Goal: Information Seeking & Learning: Learn about a topic

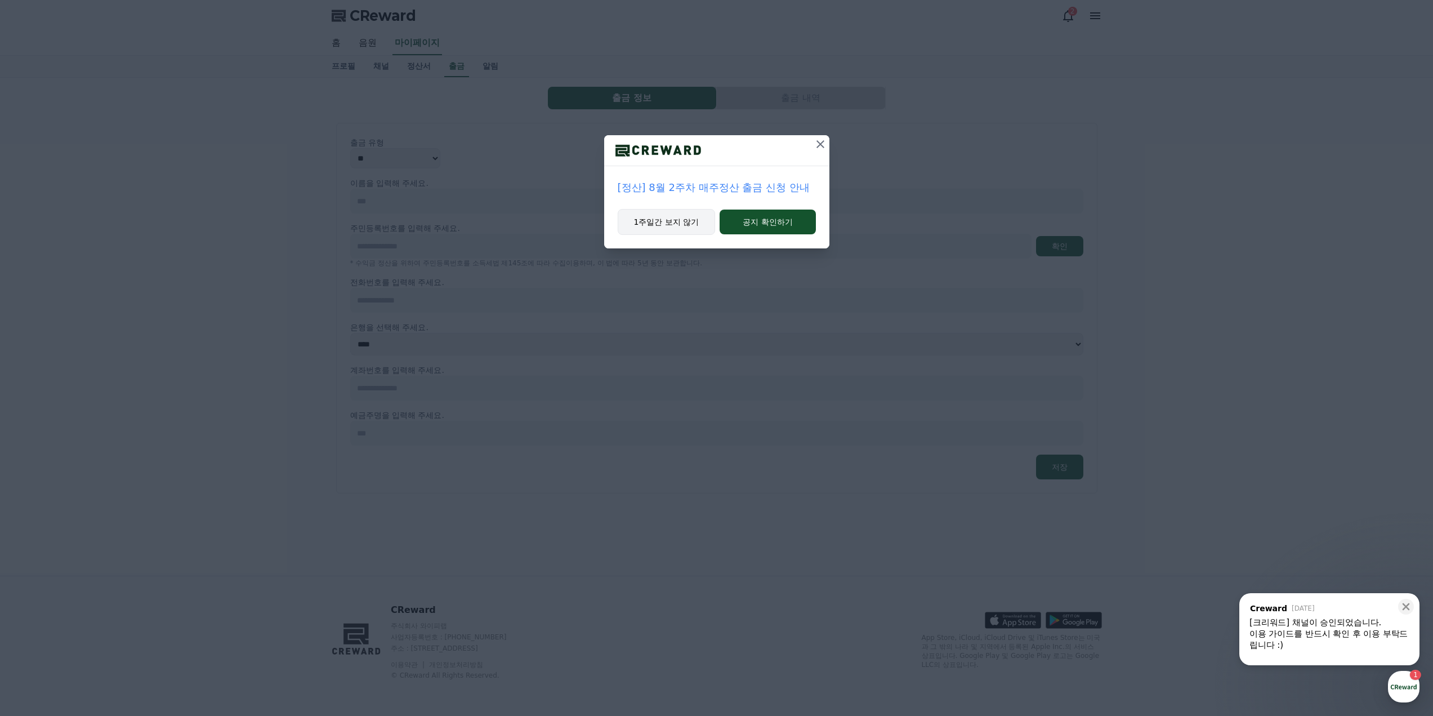
click at [682, 226] on button "1주일간 보지 않기" at bounding box center [667, 222] width 98 height 26
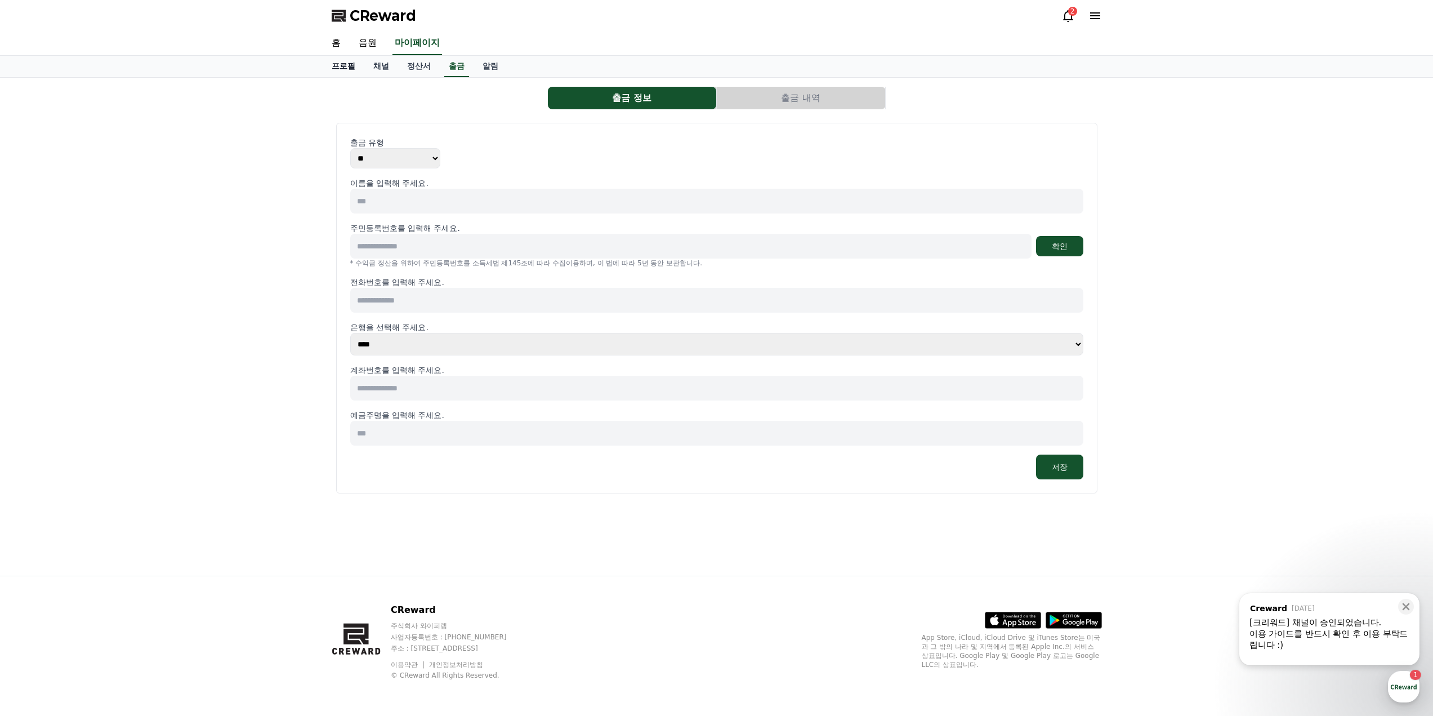
click at [339, 69] on link "프로필" at bounding box center [344, 66] width 42 height 21
select select "**********"
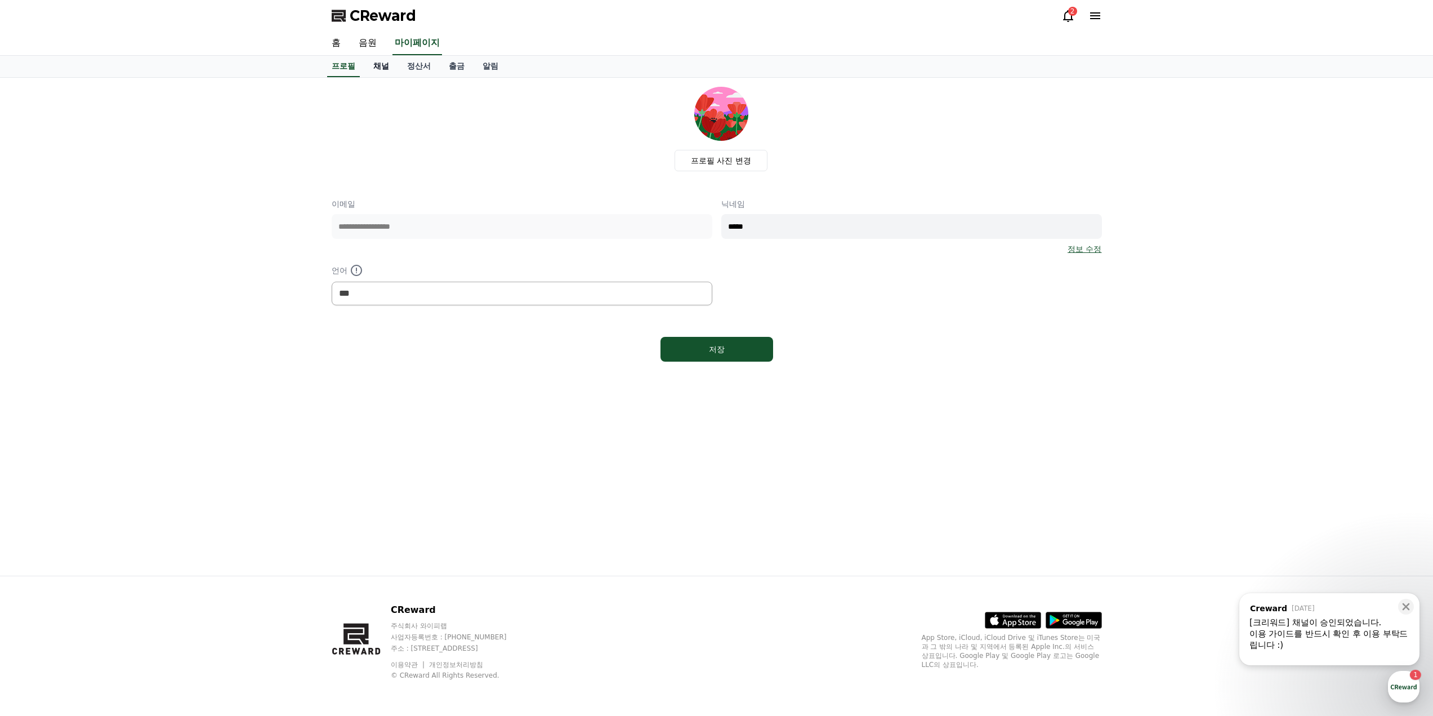
click at [378, 69] on link "채널" at bounding box center [381, 66] width 34 height 21
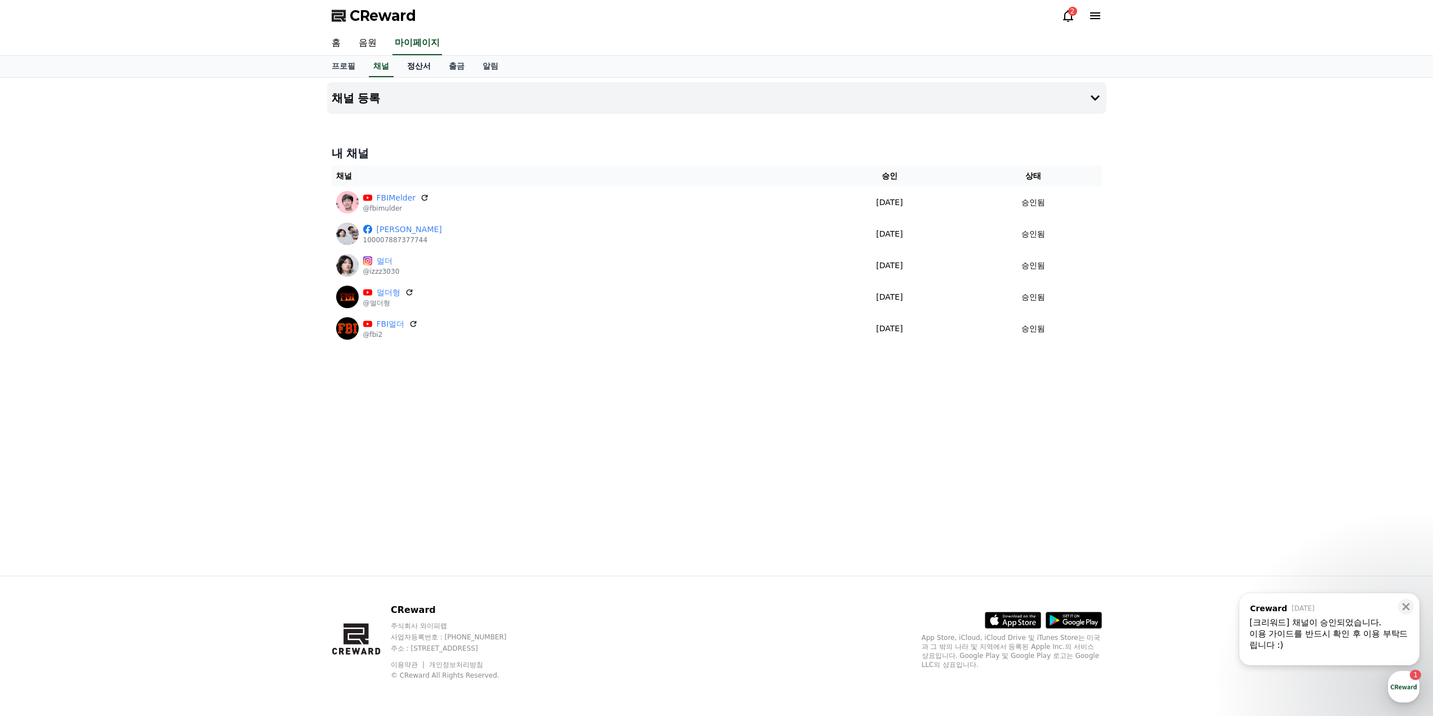
click at [411, 70] on link "정산서" at bounding box center [419, 66] width 42 height 21
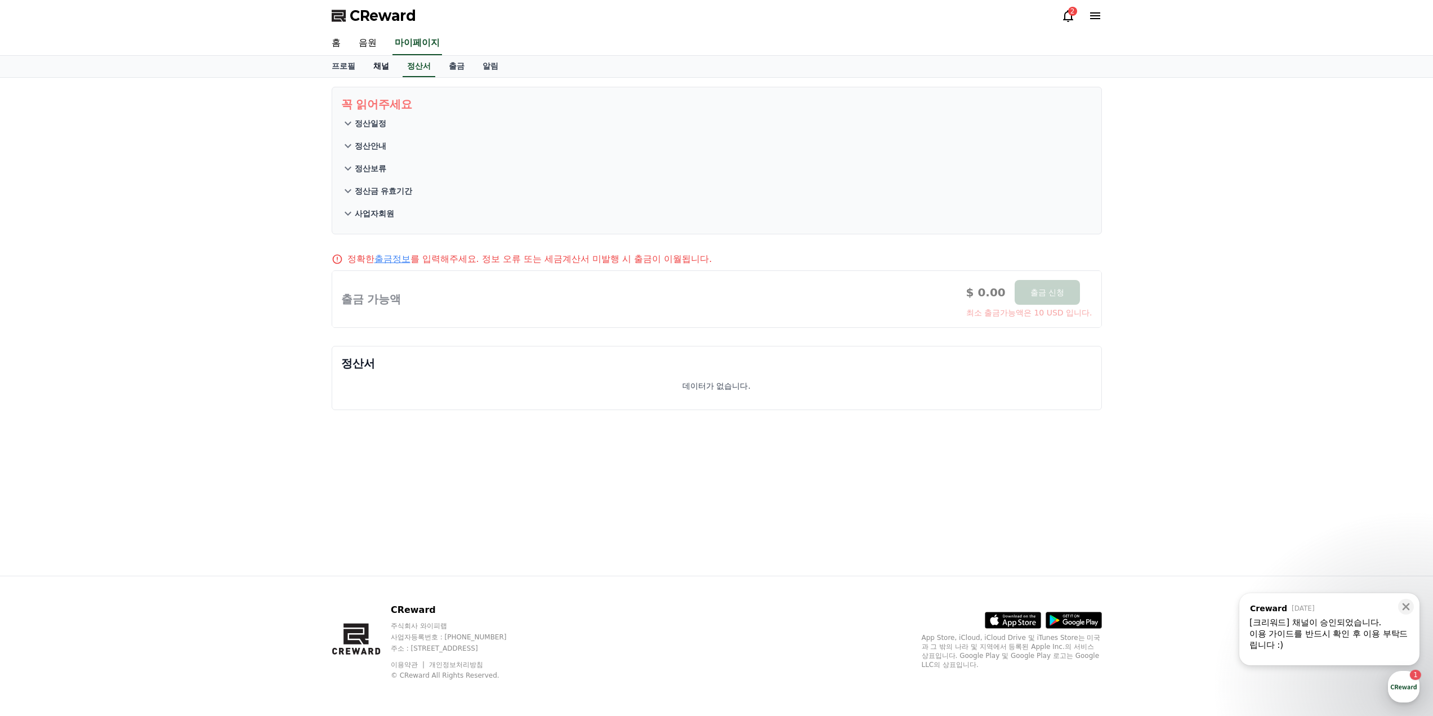
click at [381, 70] on link "채널" at bounding box center [381, 66] width 34 height 21
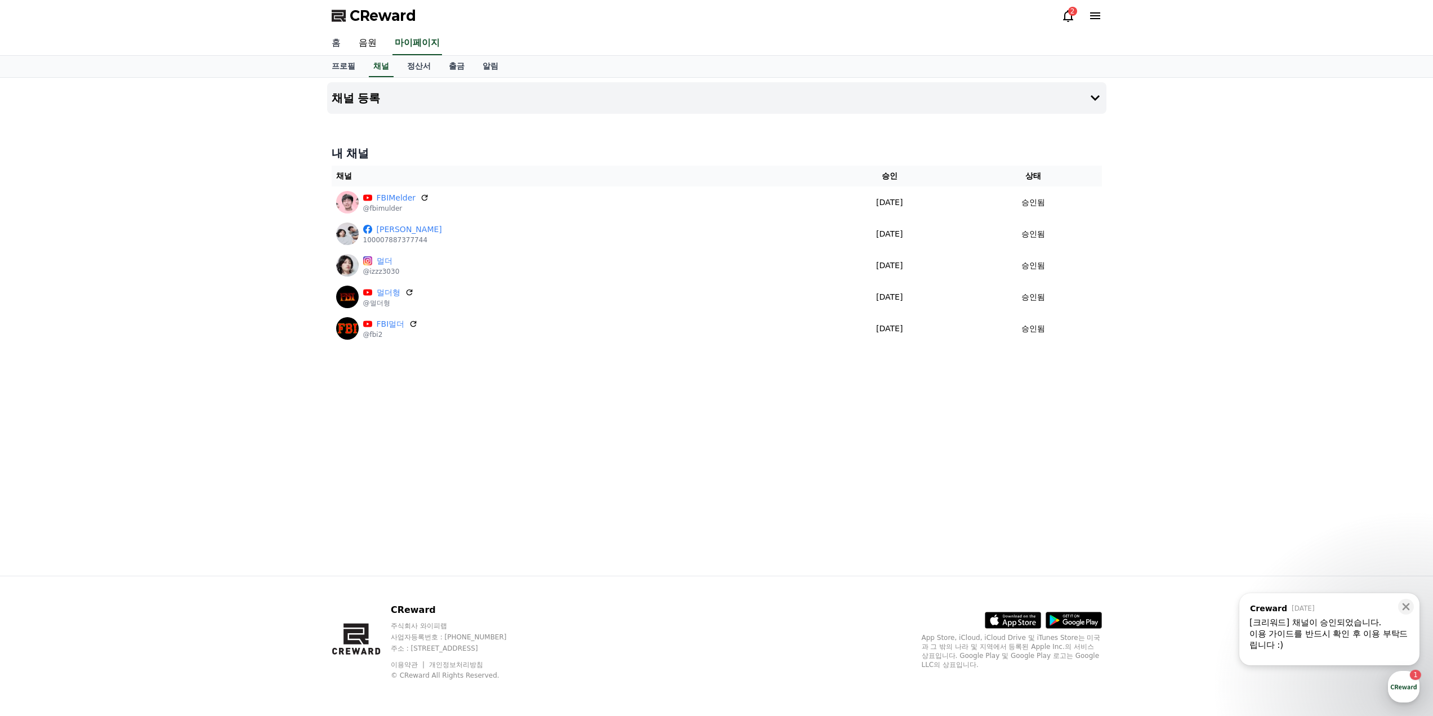
click at [330, 43] on link "홈" at bounding box center [336, 44] width 27 height 24
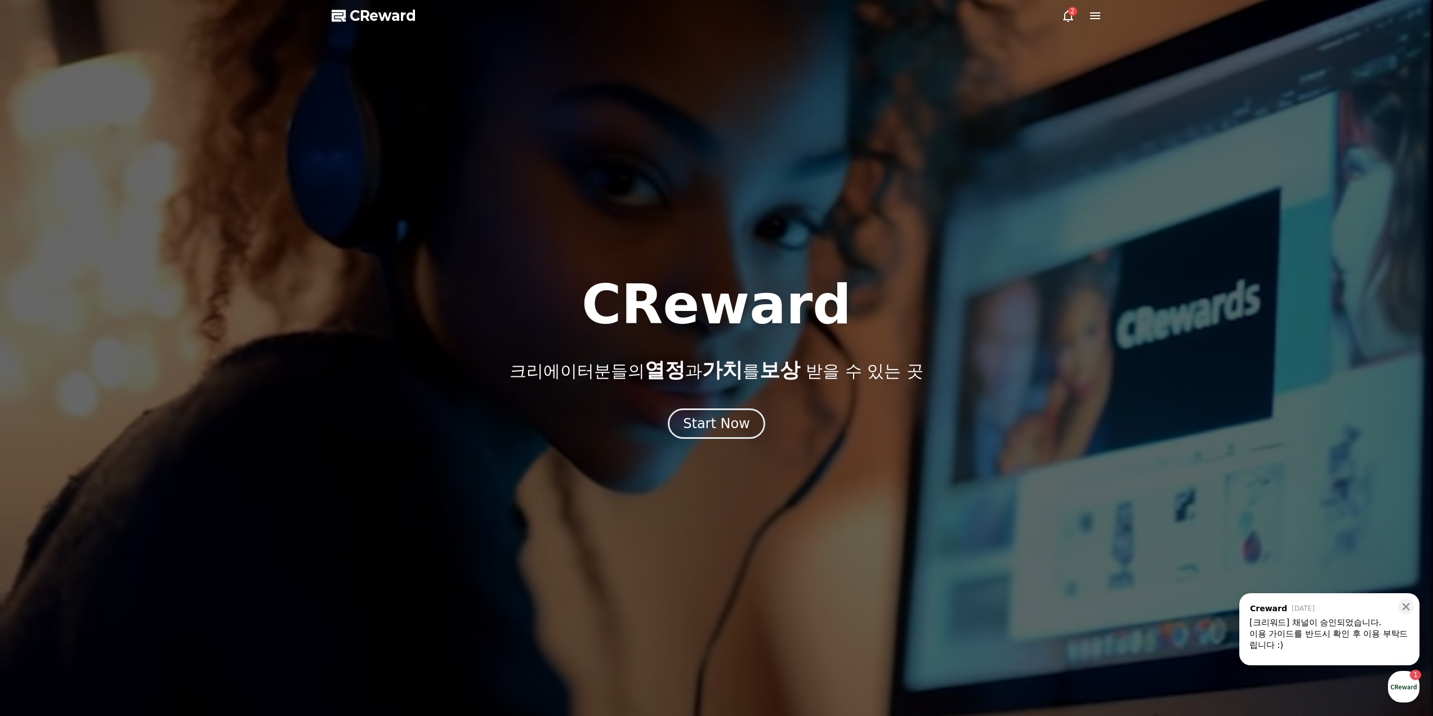
click at [1050, 18] on div at bounding box center [716, 358] width 1433 height 716
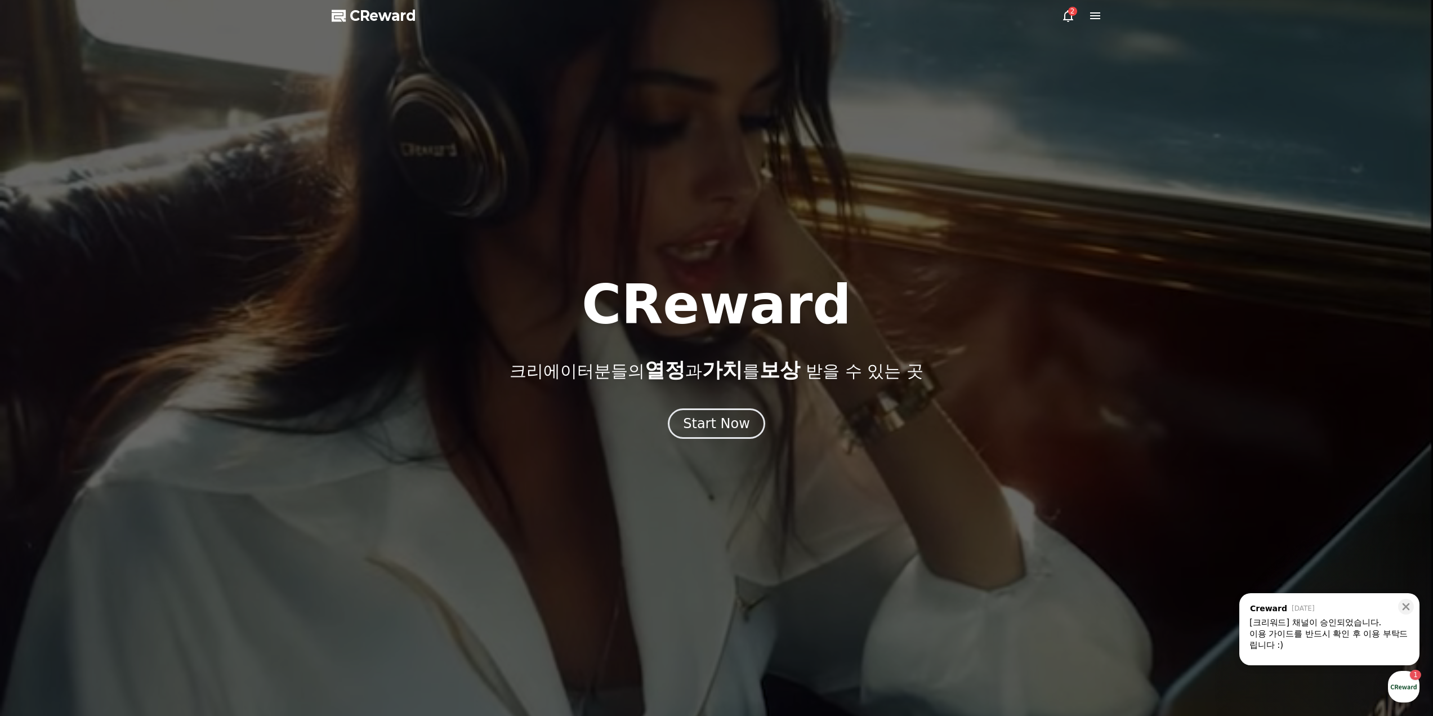
click at [1074, 16] on icon at bounding box center [1068, 16] width 14 height 14
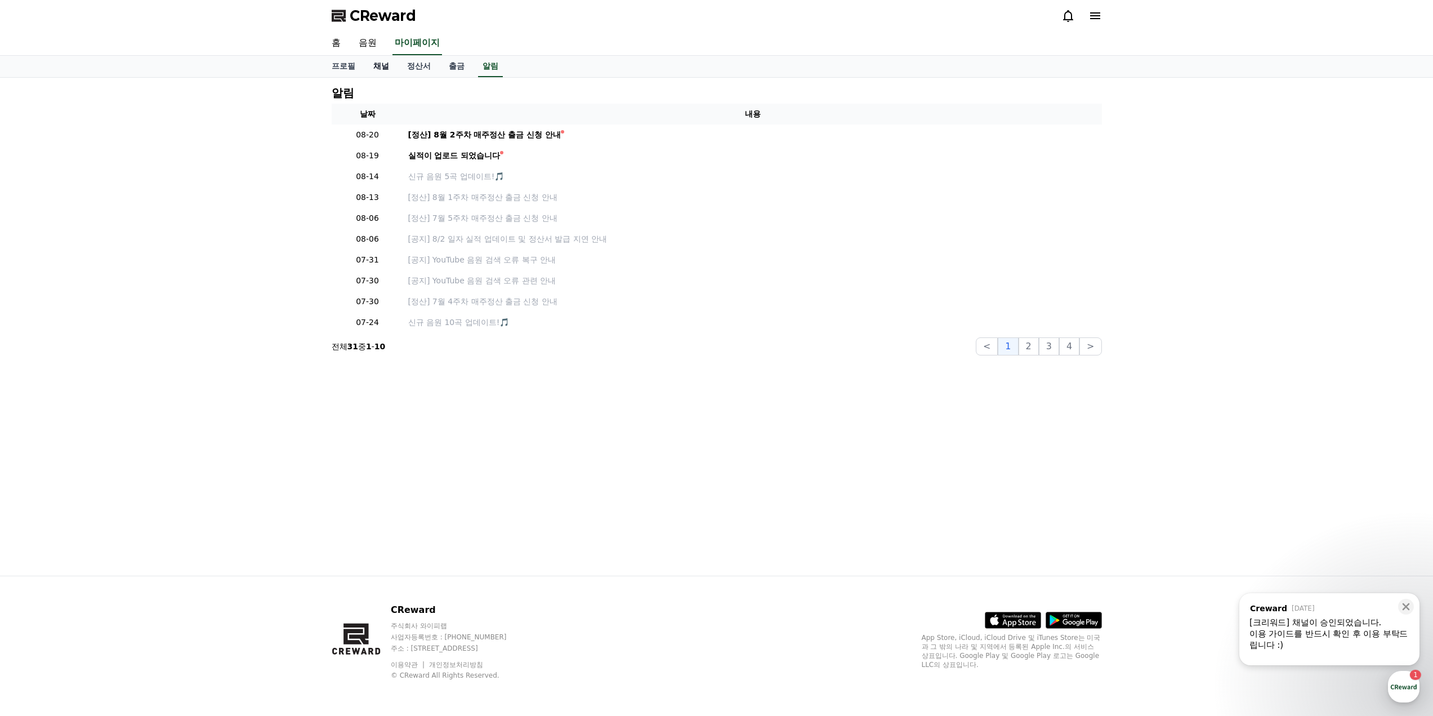
click at [382, 68] on link "채널" at bounding box center [381, 66] width 34 height 21
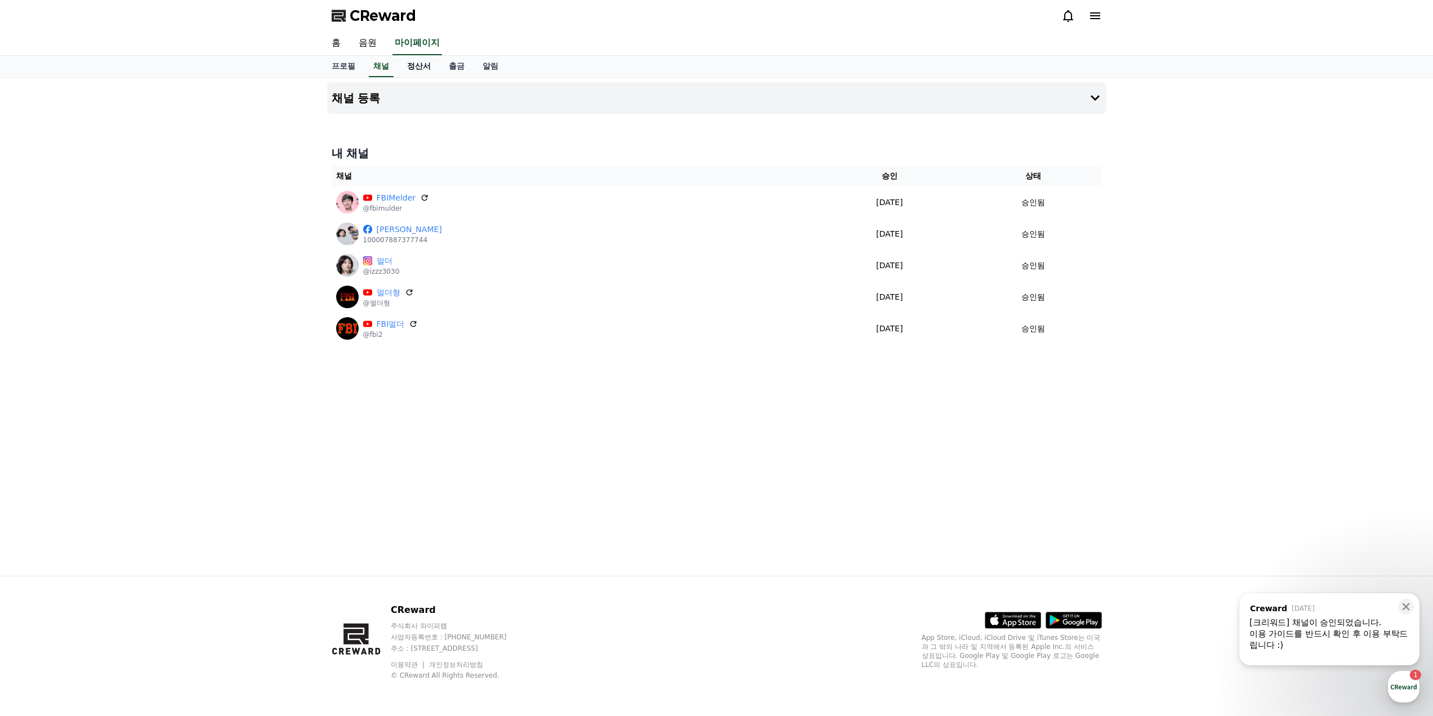
click at [413, 66] on link "정산서" at bounding box center [419, 66] width 42 height 21
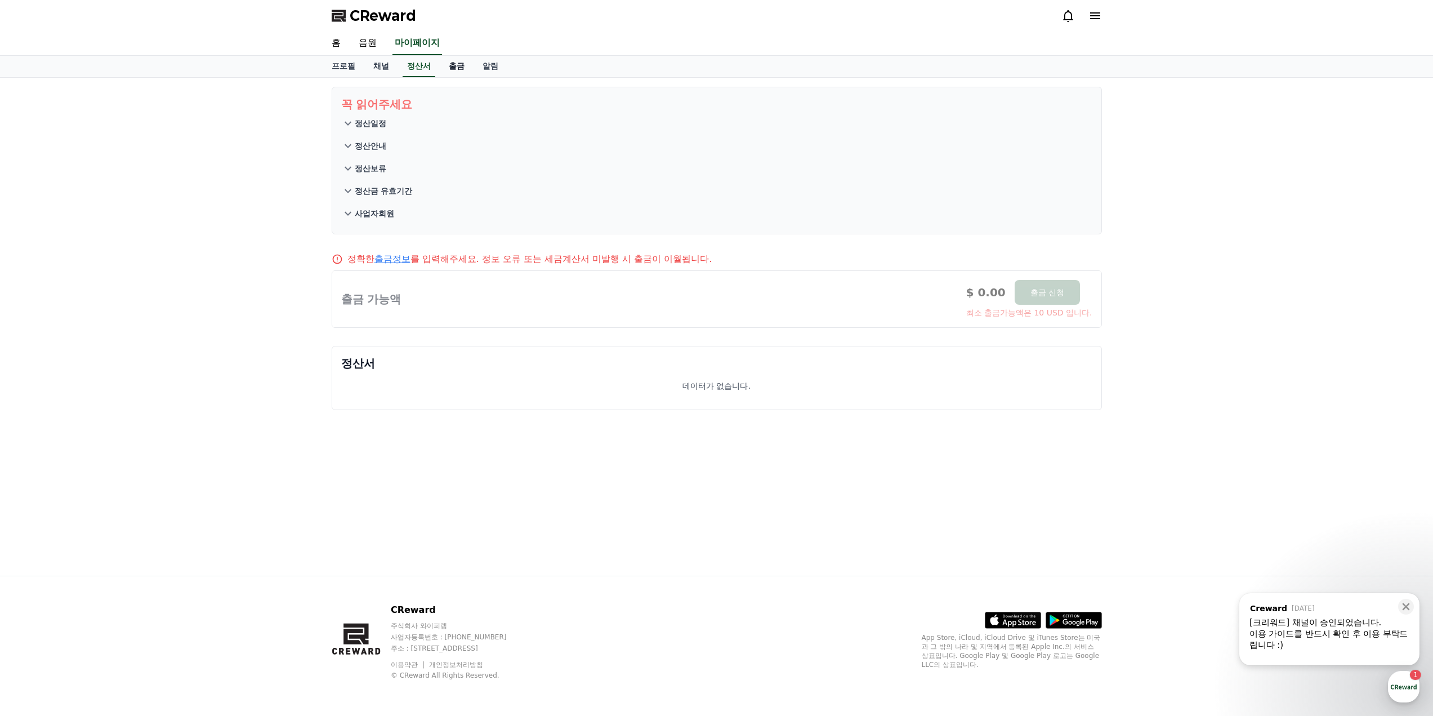
click at [451, 69] on link "출금" at bounding box center [457, 66] width 34 height 21
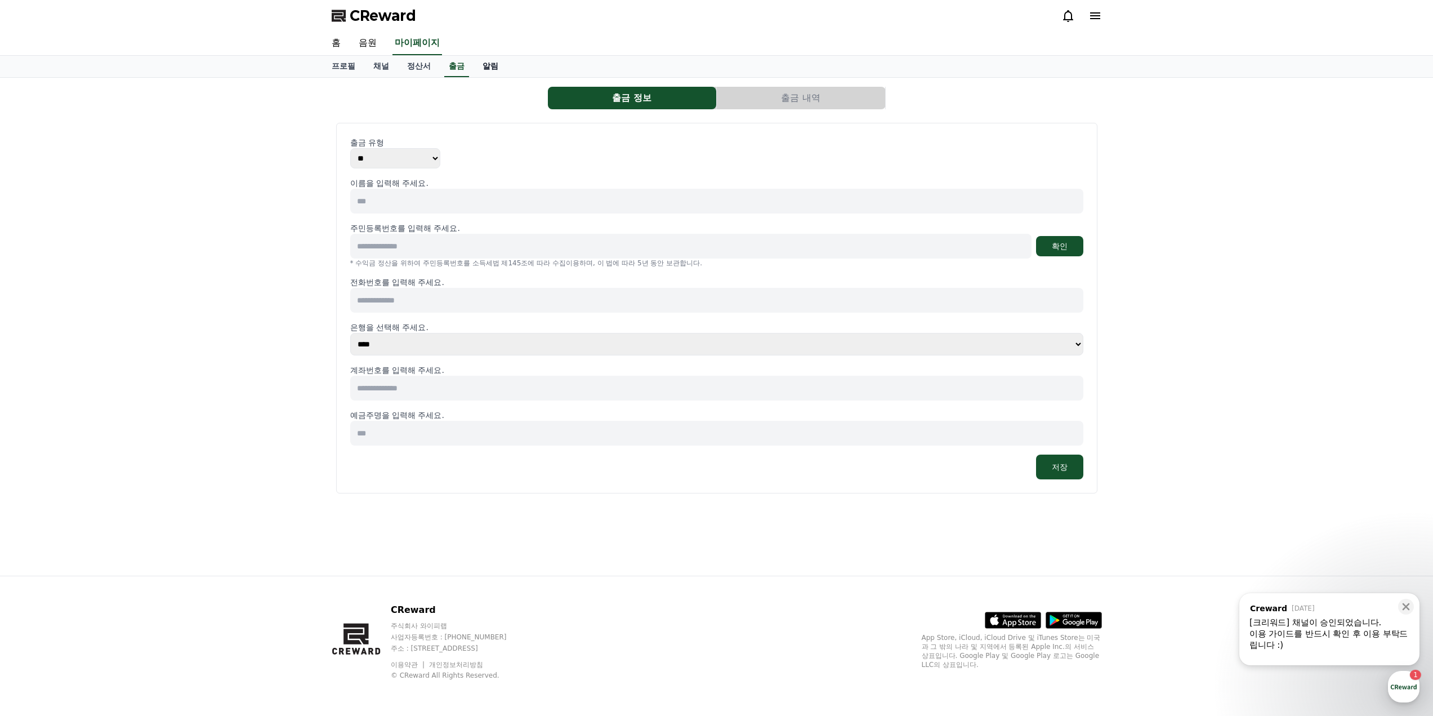
click at [489, 69] on link "알림" at bounding box center [491, 66] width 34 height 21
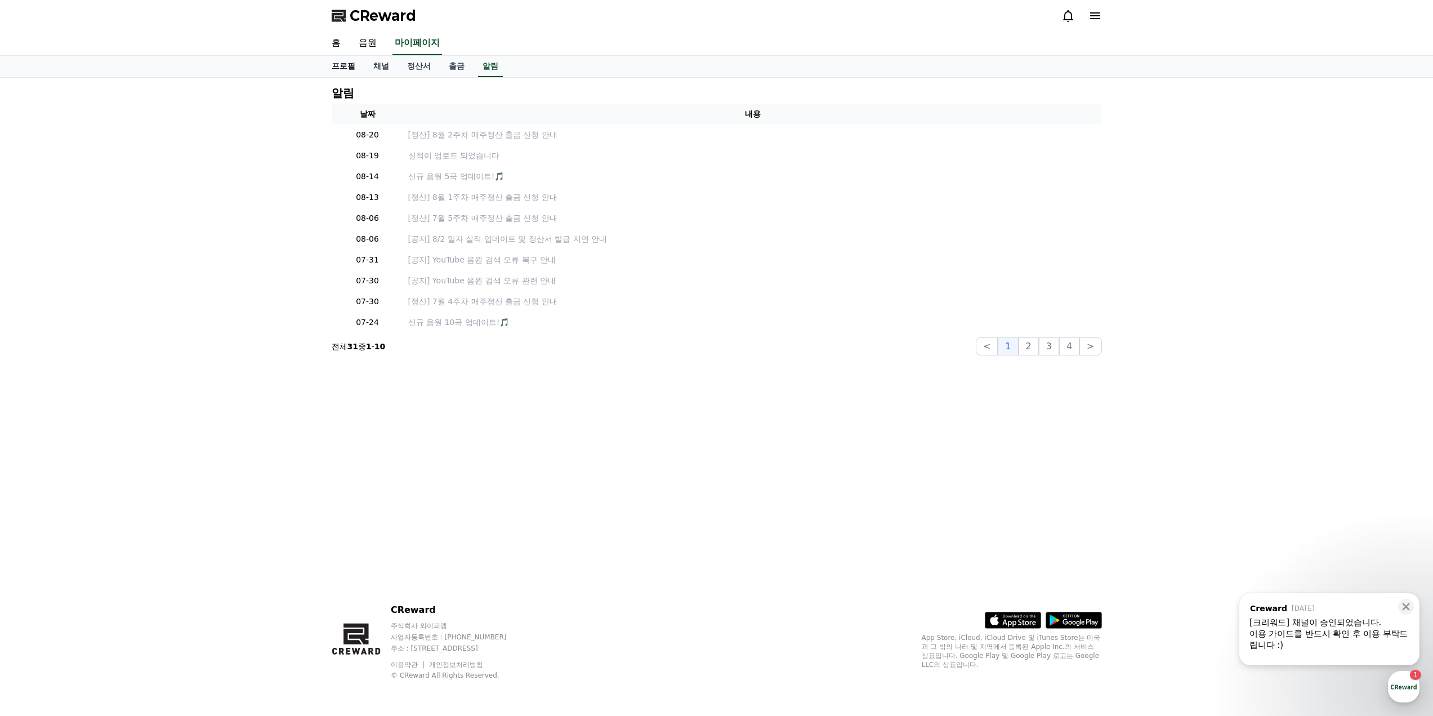
click at [347, 68] on link "프로필" at bounding box center [344, 66] width 42 height 21
select select "**********"
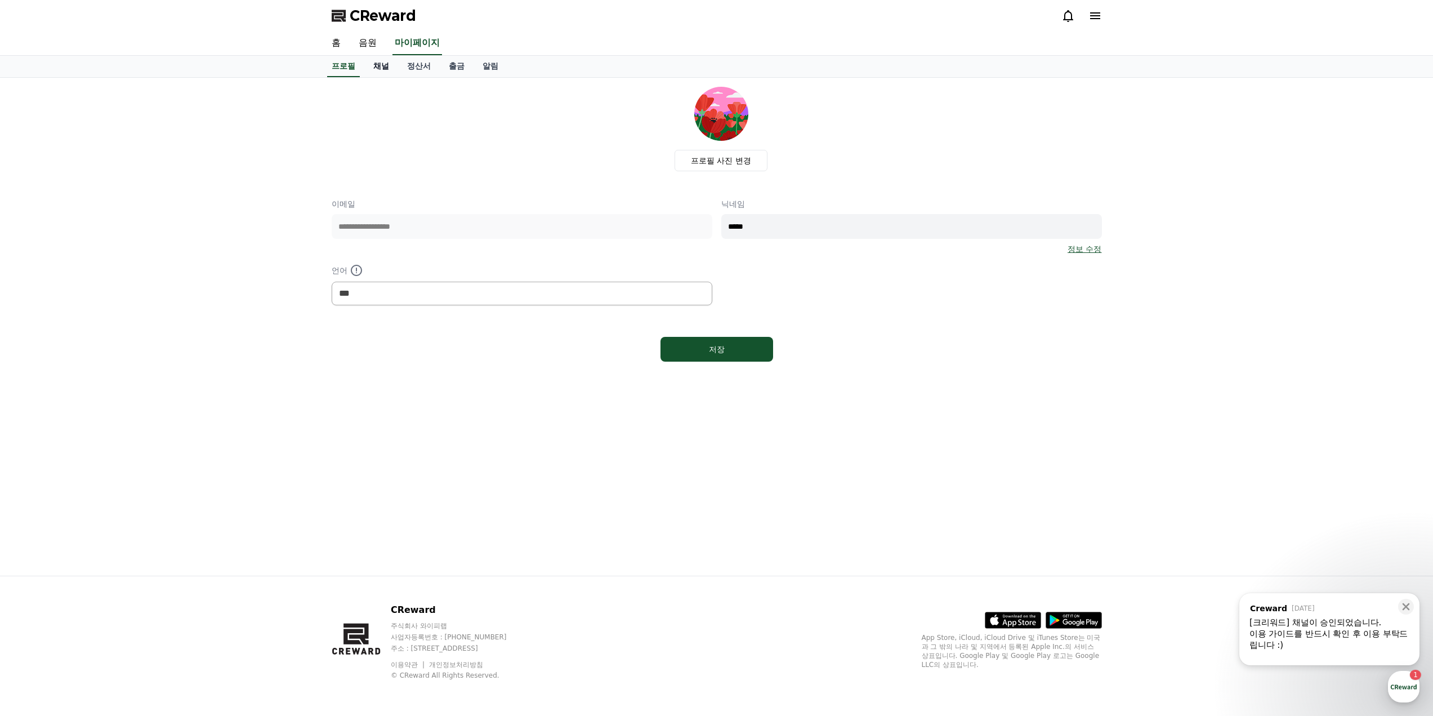
click at [386, 68] on link "채널" at bounding box center [381, 66] width 34 height 21
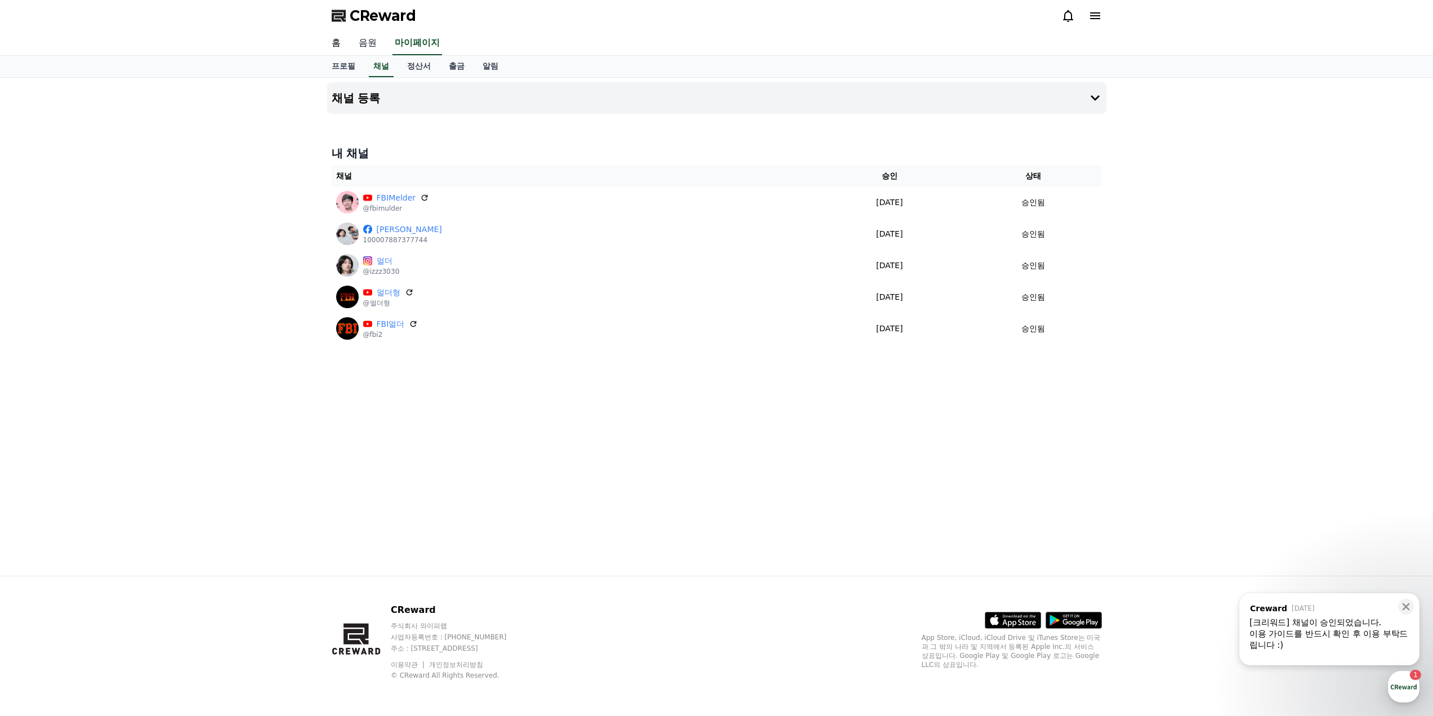
click at [367, 41] on link "음원" at bounding box center [368, 44] width 36 height 24
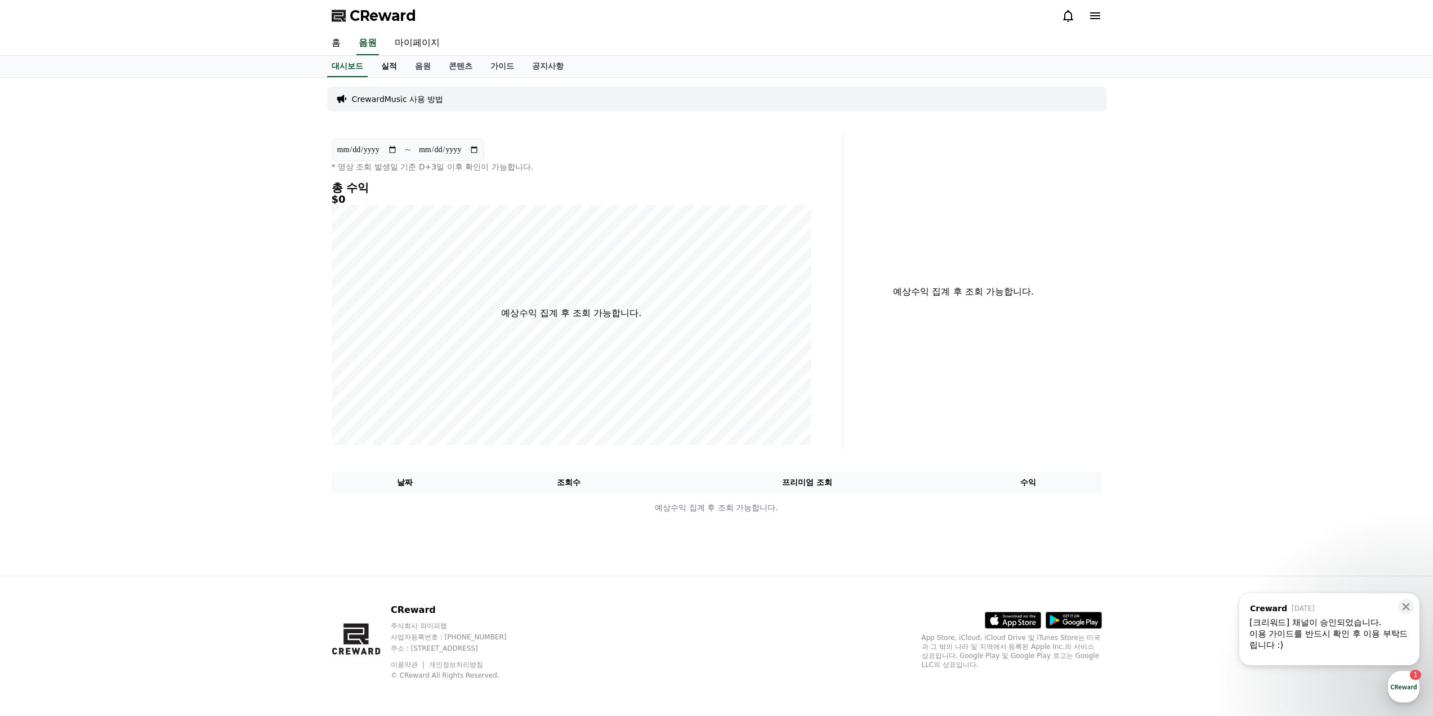
click at [390, 61] on link "실적" at bounding box center [389, 66] width 34 height 21
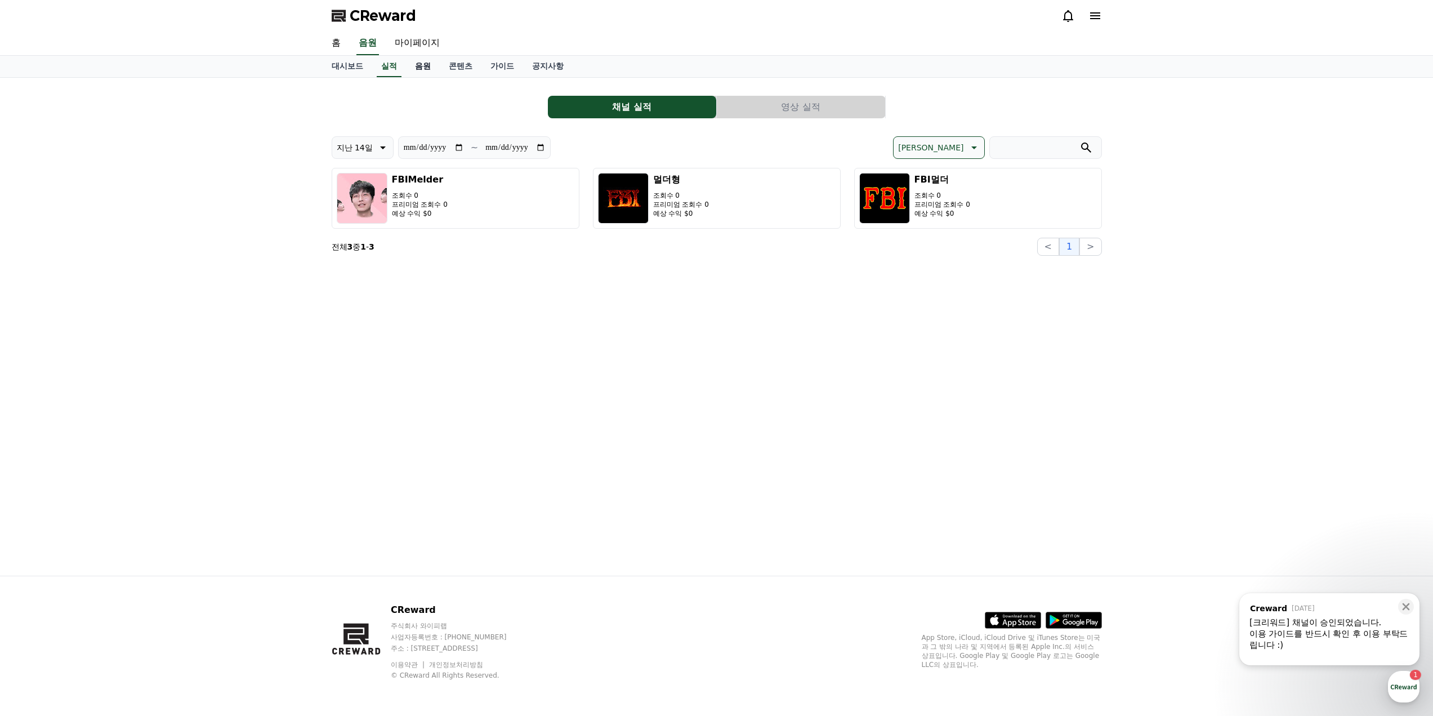
click at [423, 68] on link "음원" at bounding box center [423, 66] width 34 height 21
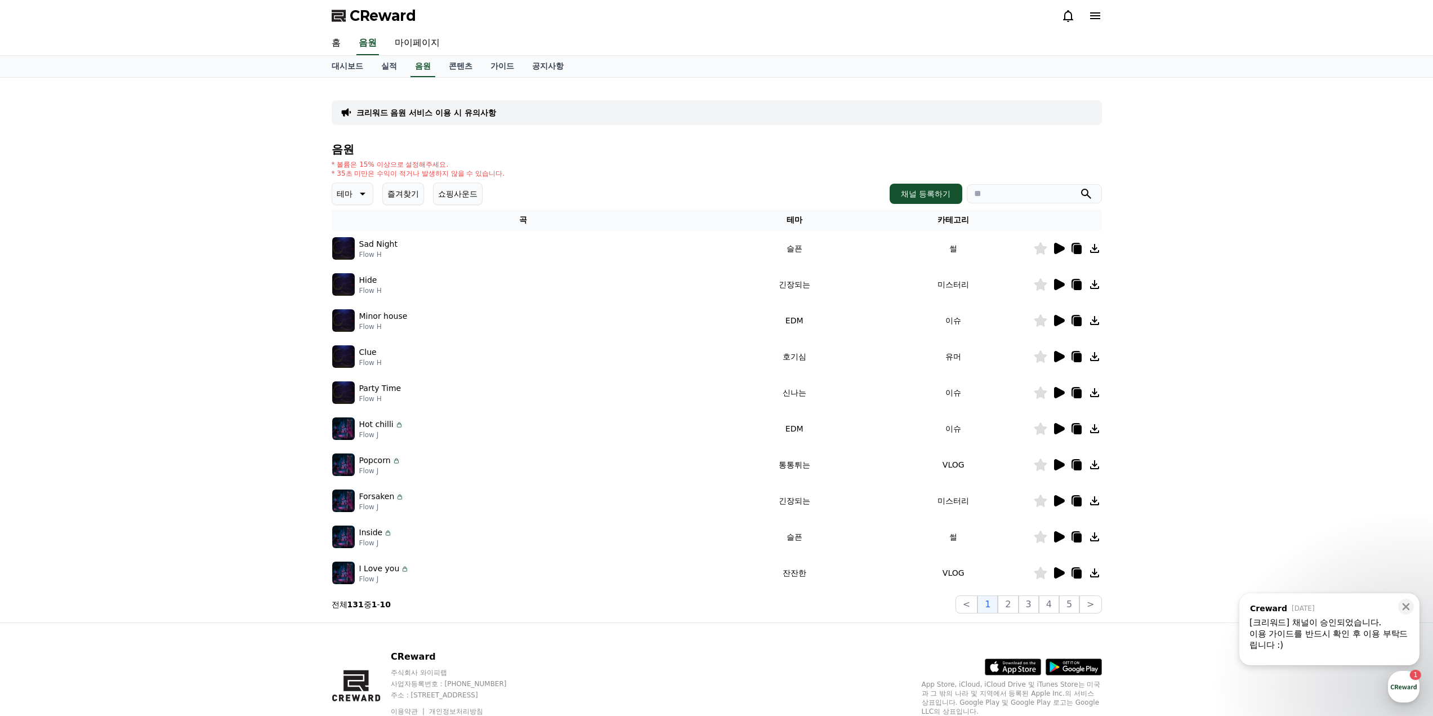
click at [1062, 247] on icon at bounding box center [1059, 248] width 11 height 11
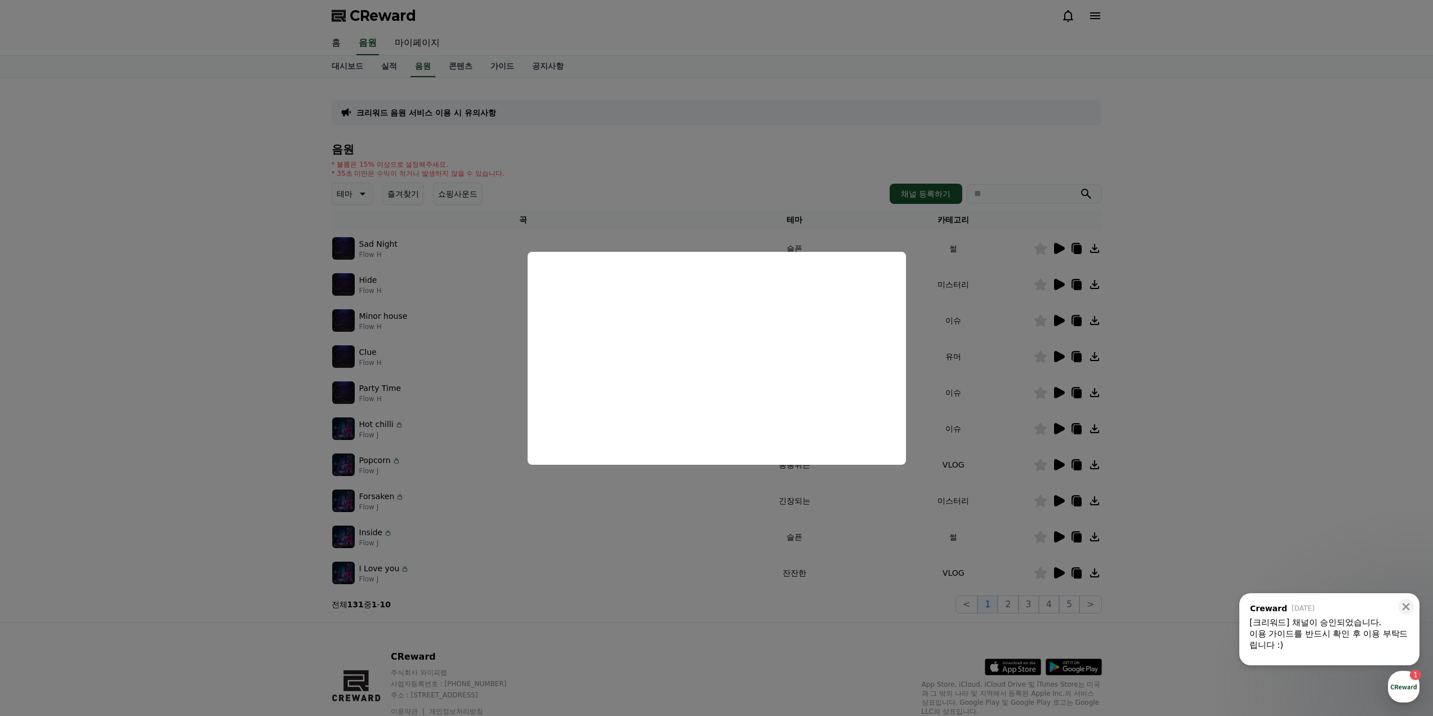
click at [1142, 312] on button "close modal" at bounding box center [716, 358] width 1433 height 716
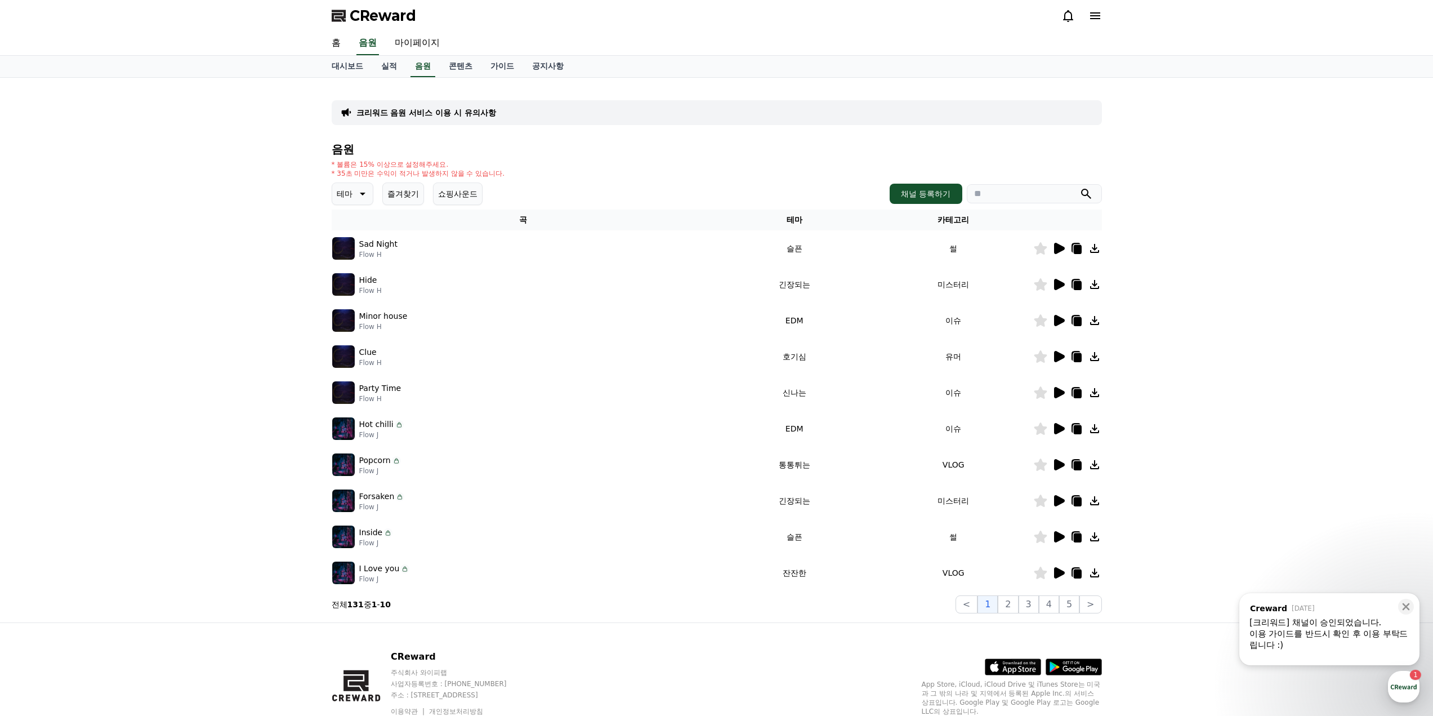
click at [1057, 321] on icon at bounding box center [1059, 320] width 11 height 11
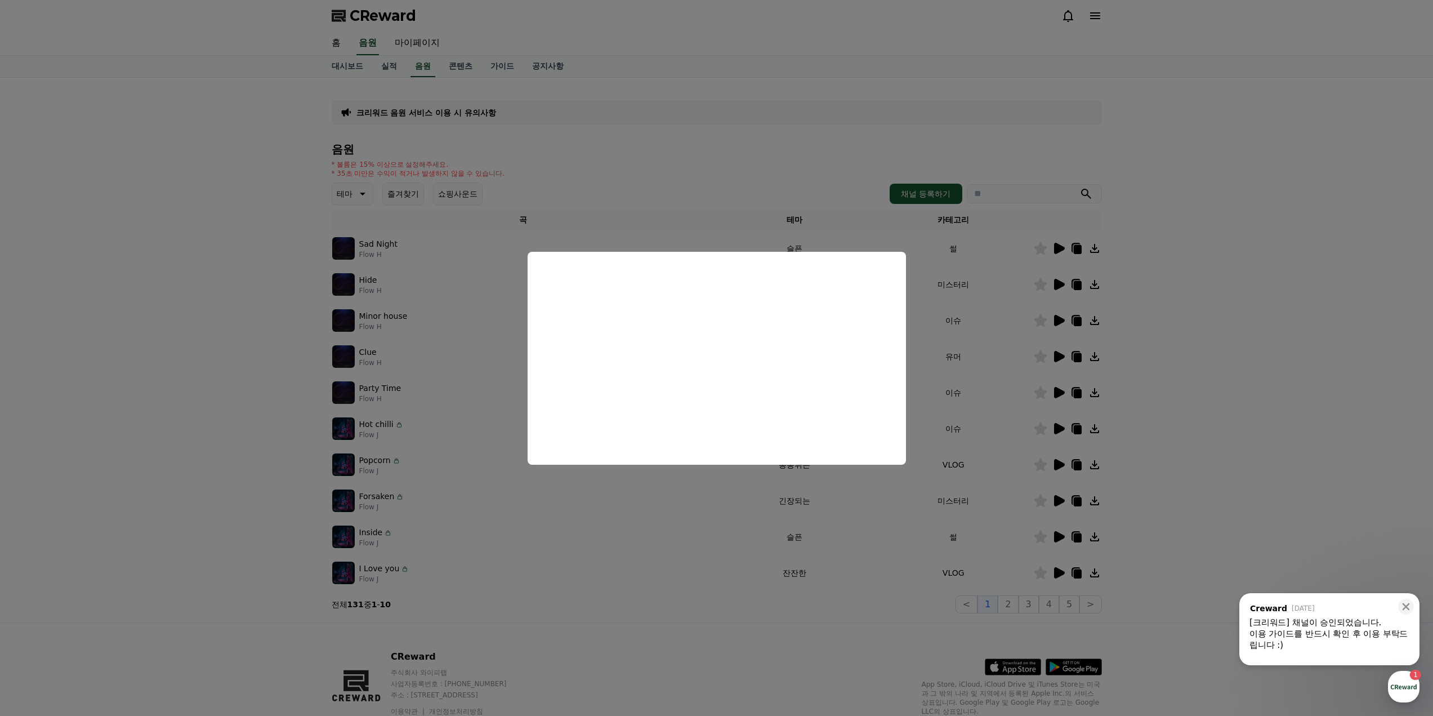
click at [1175, 355] on button "close modal" at bounding box center [716, 358] width 1433 height 716
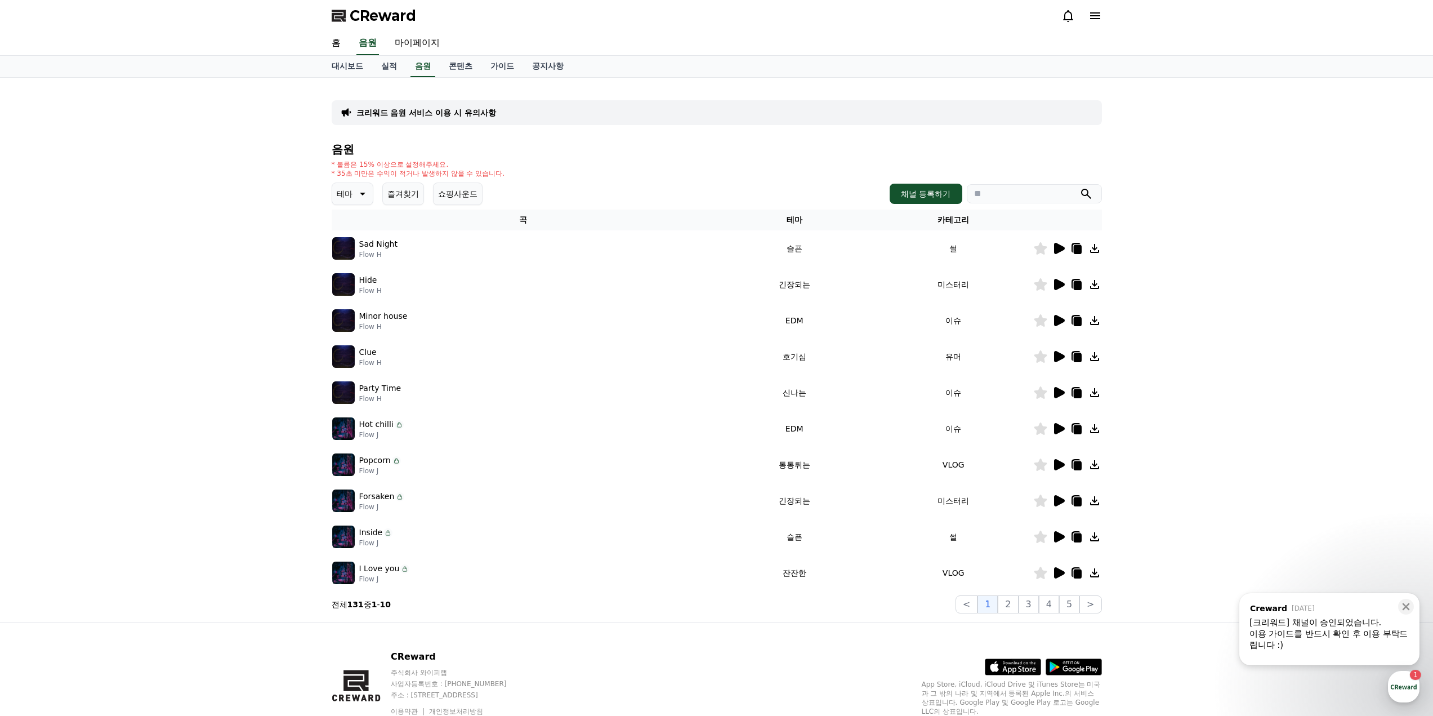
click at [1055, 430] on icon at bounding box center [1059, 428] width 11 height 11
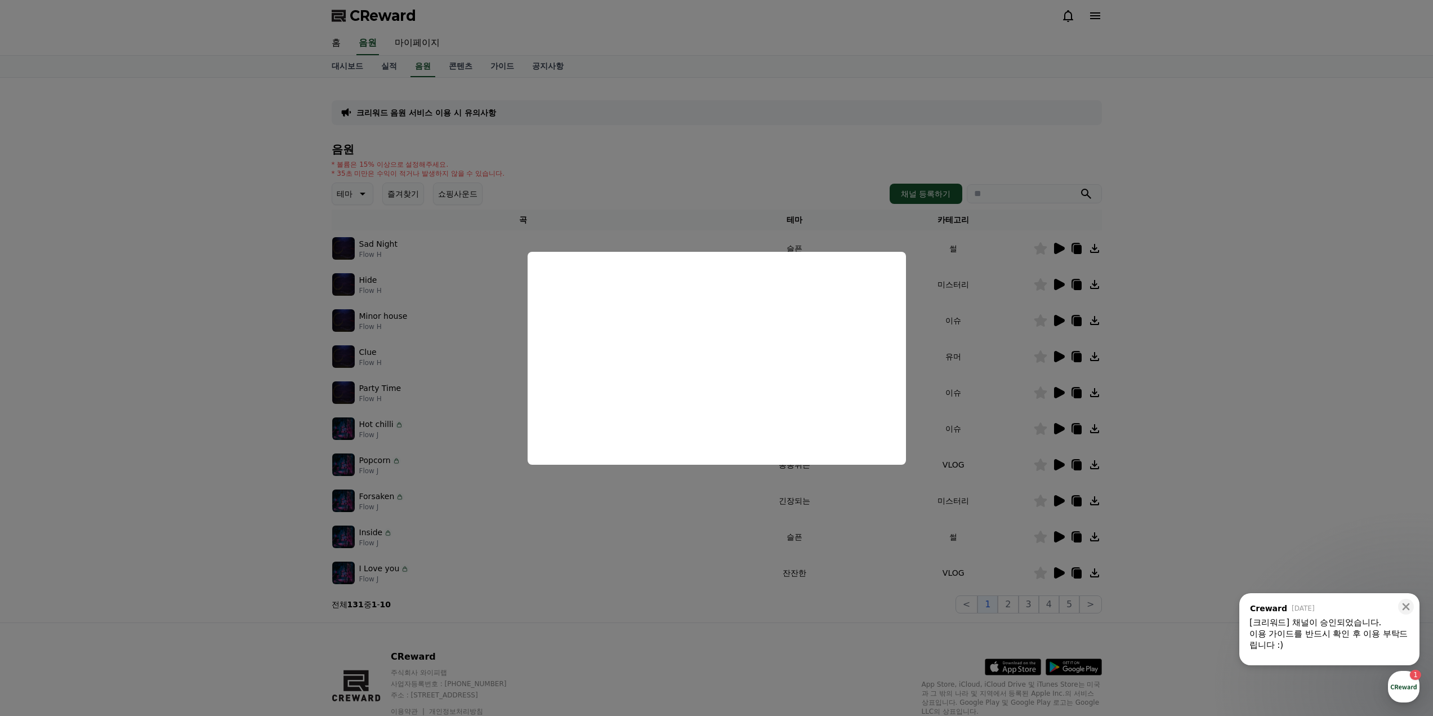
click at [1060, 538] on button "close modal" at bounding box center [716, 358] width 1433 height 716
drag, startPoint x: 1060, startPoint y: 537, endPoint x: 1045, endPoint y: 536, distance: 14.6
click at [1060, 536] on icon at bounding box center [1059, 536] width 11 height 11
click at [1140, 535] on button "close modal" at bounding box center [716, 358] width 1433 height 716
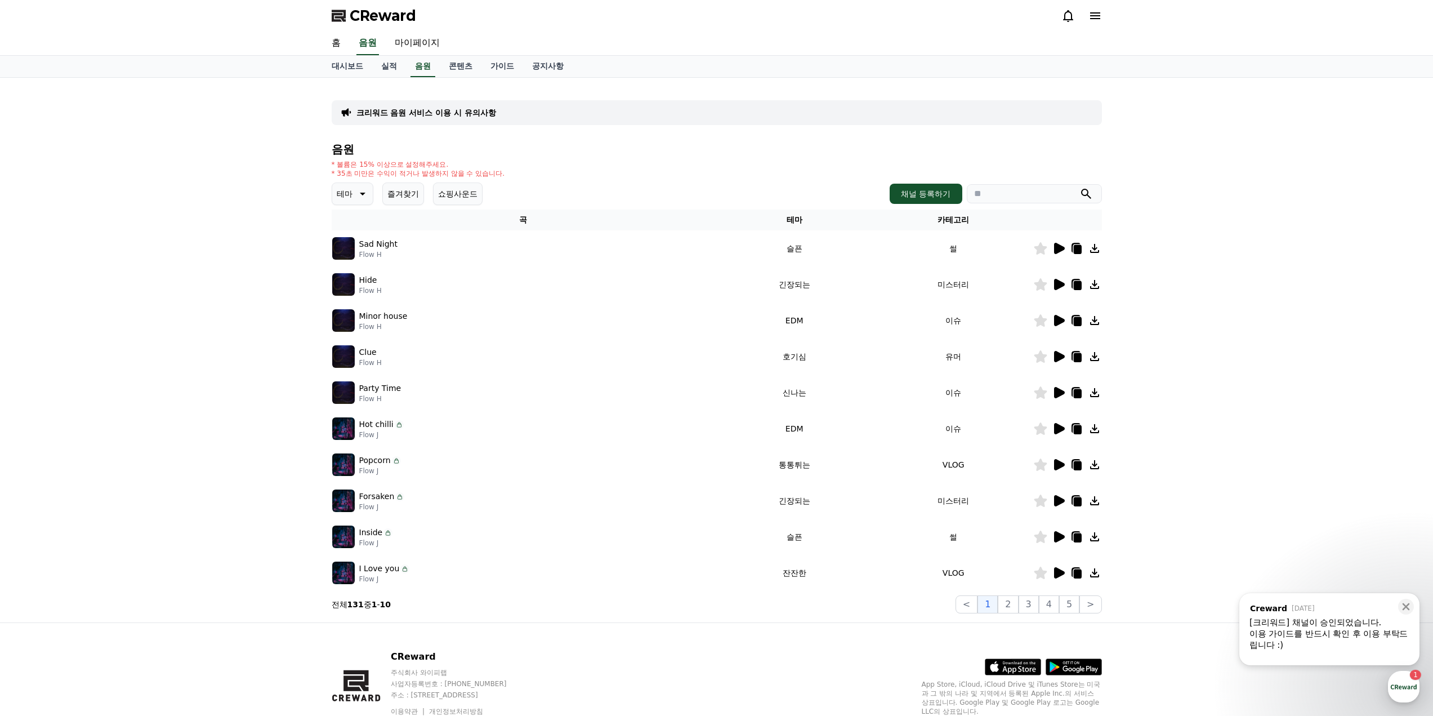
click at [1038, 537] on icon at bounding box center [1040, 536] width 13 height 12
click at [1038, 535] on icon at bounding box center [1040, 536] width 13 height 12
click at [1019, 599] on button "2" at bounding box center [1029, 604] width 20 height 18
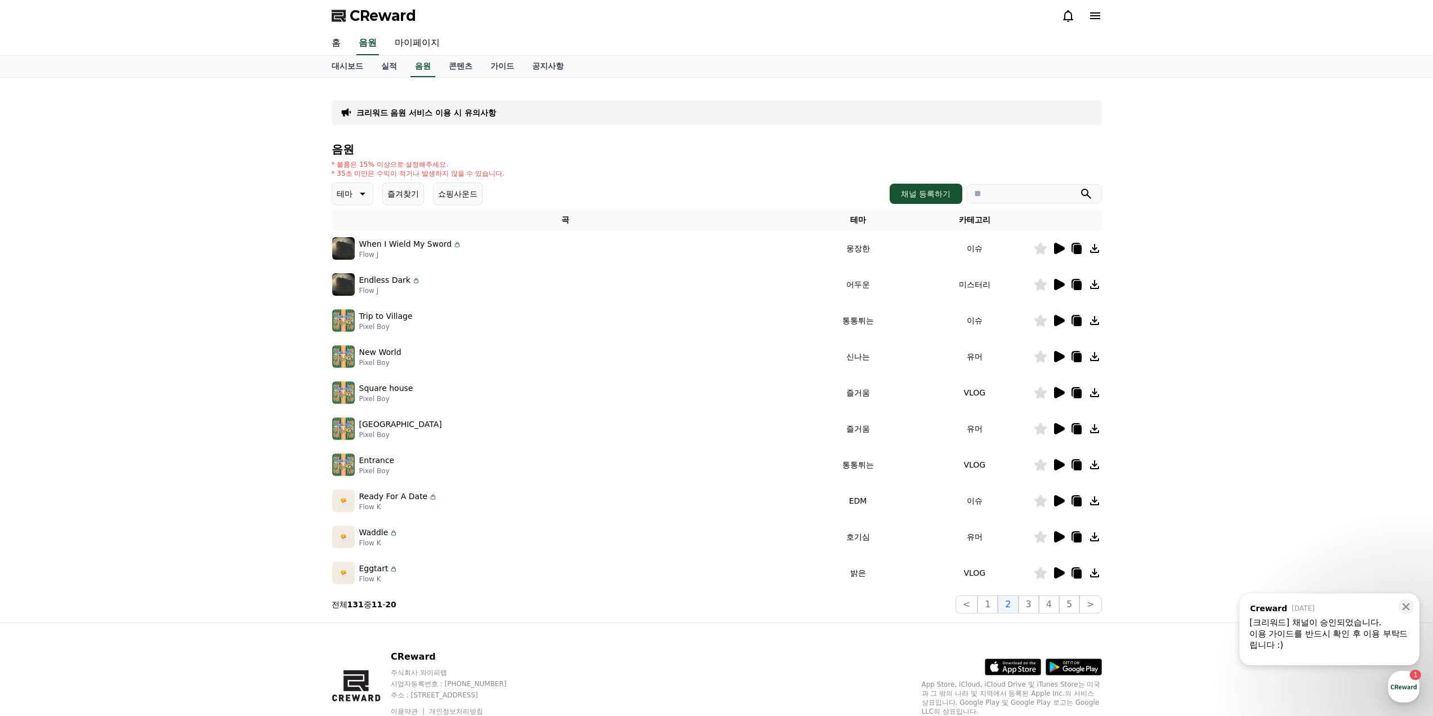
click at [1059, 249] on icon at bounding box center [1059, 248] width 11 height 11
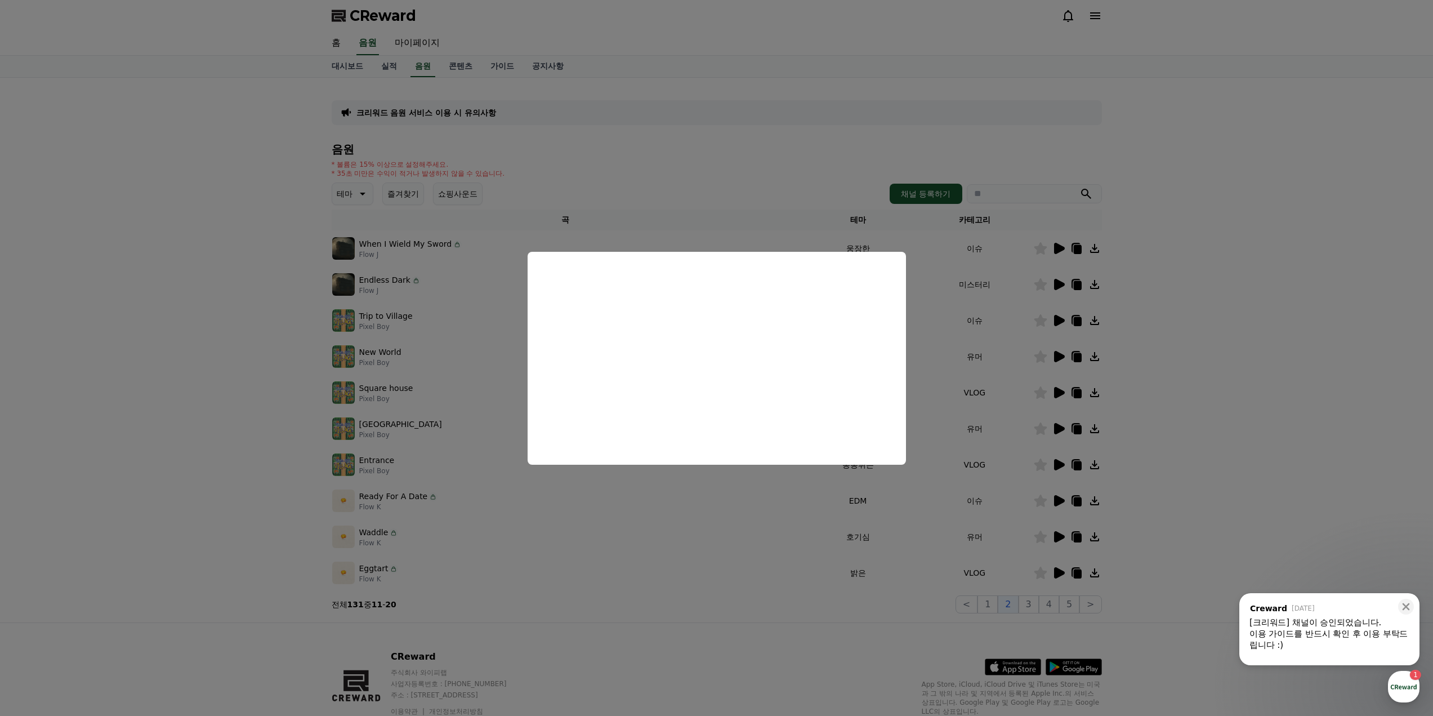
click at [1177, 316] on button "close modal" at bounding box center [716, 358] width 1433 height 716
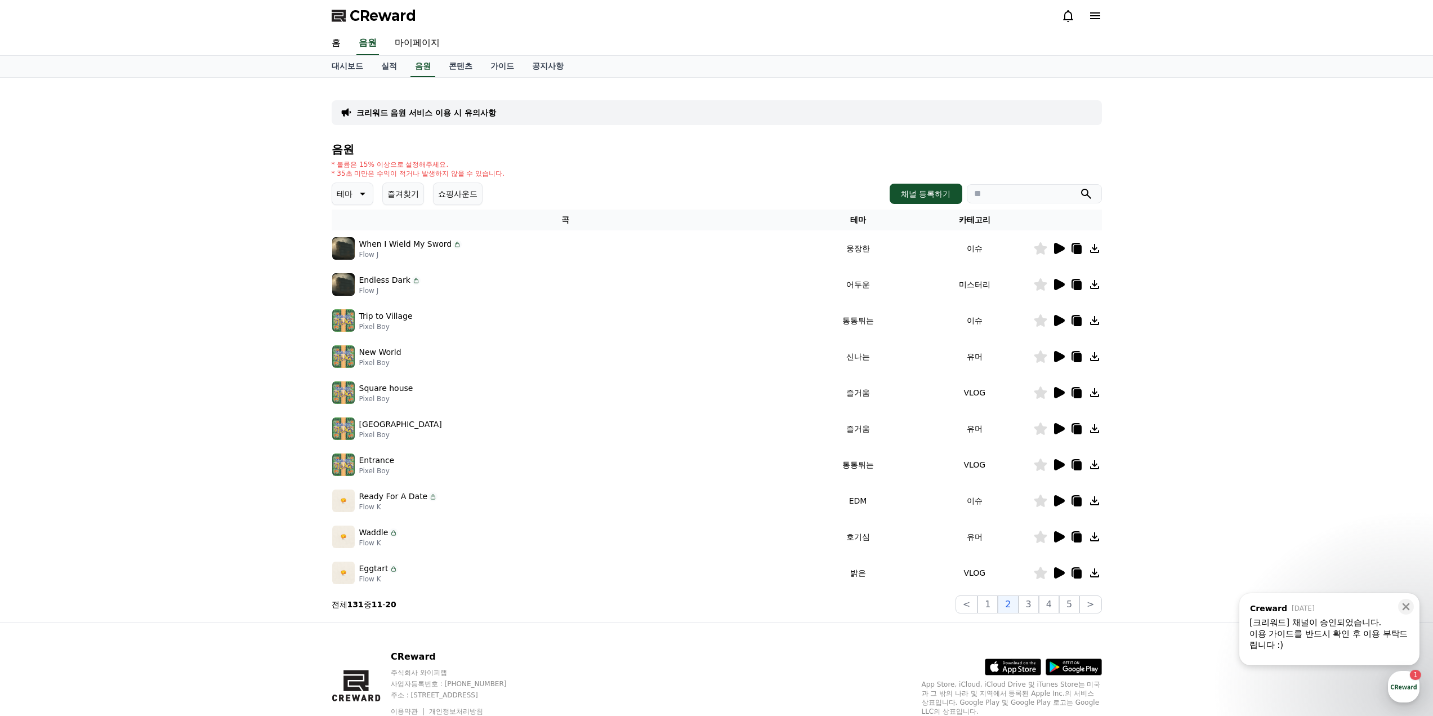
click at [1047, 250] on icon at bounding box center [1041, 248] width 14 height 12
